Goal: Find contact information: Find contact information

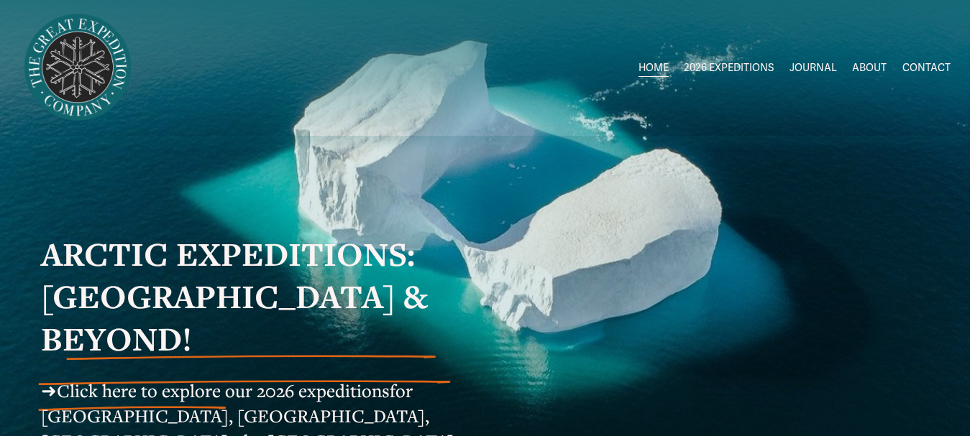
click at [929, 63] on link "CONTACT" at bounding box center [926, 68] width 48 height 21
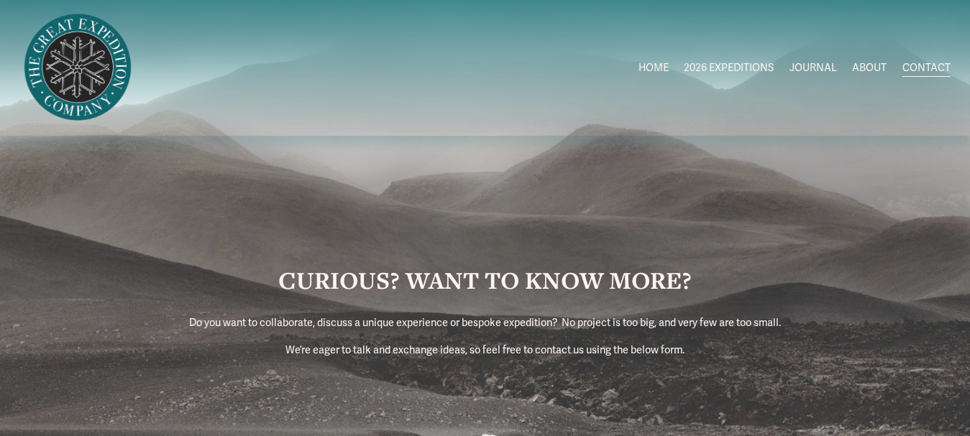
click at [872, 67] on link "ABOUT" at bounding box center [869, 68] width 35 height 21
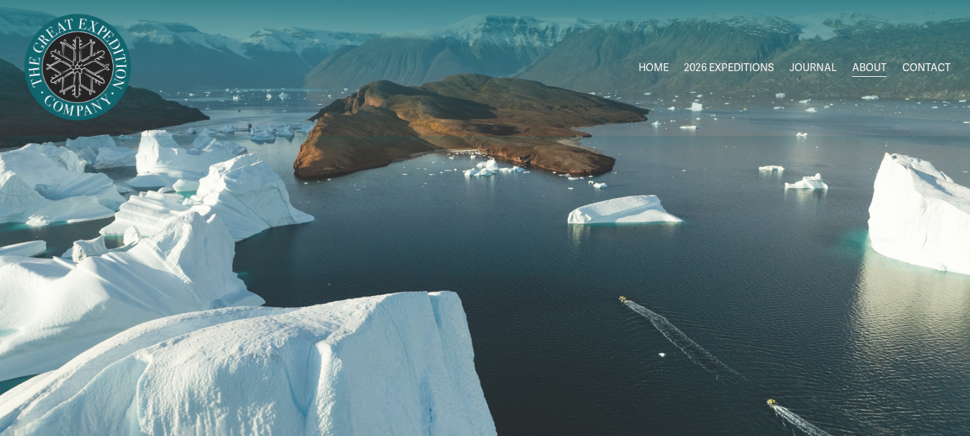
click at [923, 70] on link "CONTACT" at bounding box center [926, 68] width 48 height 21
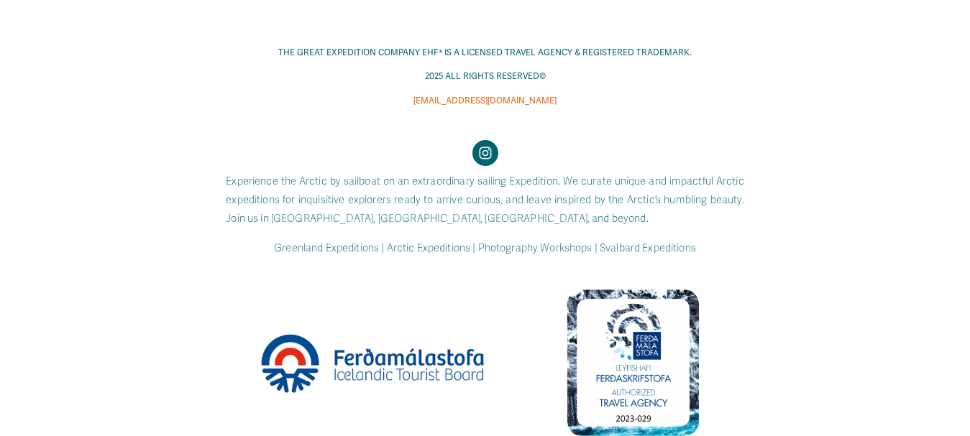
scroll to position [1193, 0]
